Goal: Find specific page/section: Find specific page/section

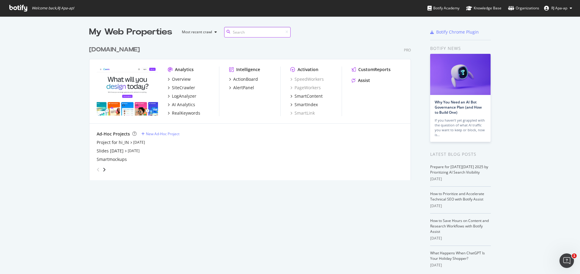
click at [239, 33] on input at bounding box center [257, 32] width 67 height 11
paste input "[URL][DOMAIN_NAME]"
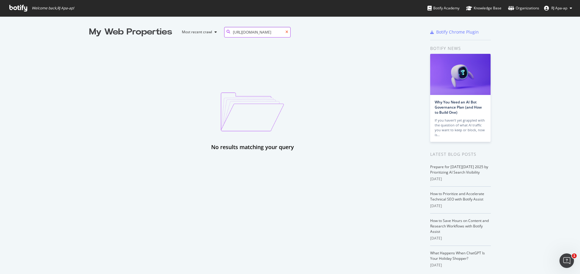
type input "[URL][DOMAIN_NAME]"
click at [286, 31] on icon at bounding box center [287, 32] width 3 height 4
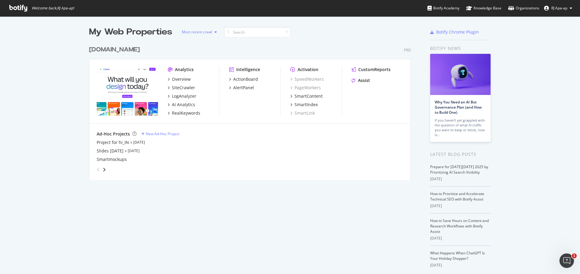
scroll to position [138, 322]
click at [187, 87] on div "SiteCrawler" at bounding box center [183, 88] width 23 height 6
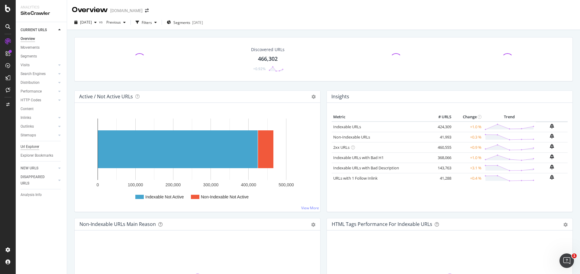
click at [37, 146] on div "Url Explorer" at bounding box center [30, 147] width 19 height 6
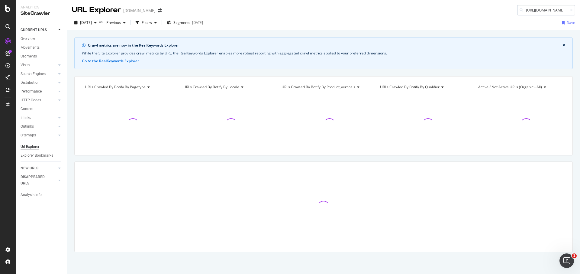
scroll to position [0, 70]
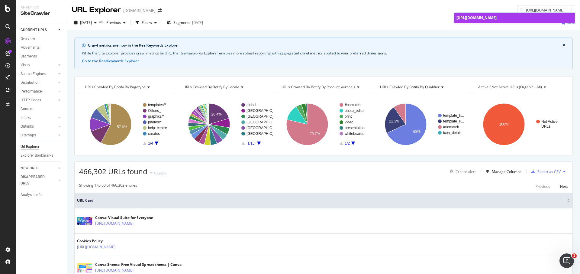
type input "[URL][DOMAIN_NAME]"
click at [518, 13] on link "[URL][DOMAIN_NAME]" at bounding box center [514, 18] width 121 height 10
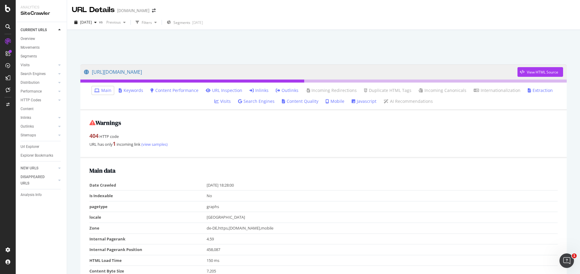
click at [255, 90] on link "Inlinks" at bounding box center [259, 90] width 19 height 6
click at [37, 145] on div "Url Explorer" at bounding box center [30, 147] width 19 height 6
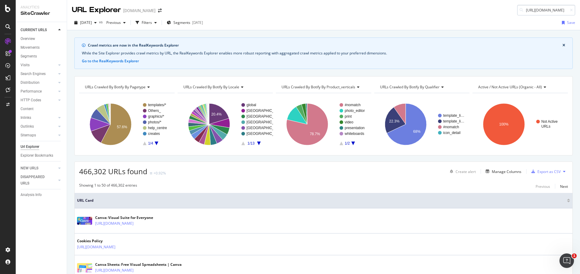
scroll to position [0, 60]
type input "[URL][DOMAIN_NAME]"
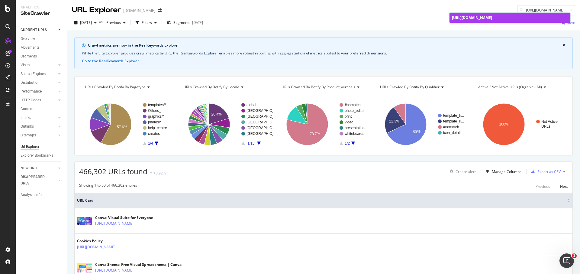
scroll to position [0, 0]
click at [492, 18] on span "[URL][DOMAIN_NAME]" at bounding box center [472, 17] width 40 height 5
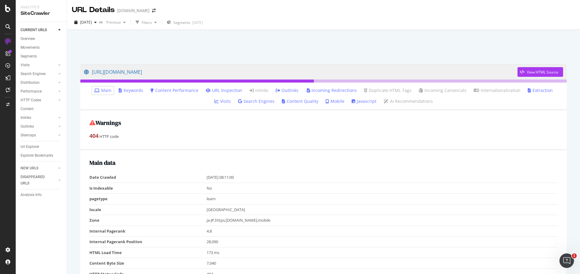
click at [276, 91] on link "Outlinks" at bounding box center [287, 90] width 23 height 6
